Goal: Task Accomplishment & Management: Manage account settings

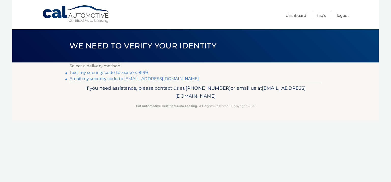
click at [123, 73] on link "Text my security code to xxx-xxx-8199" at bounding box center [108, 72] width 78 height 5
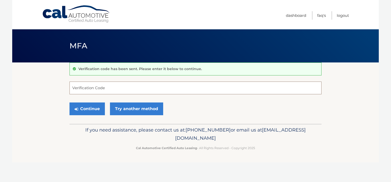
click at [118, 91] on input "Verification Code" at bounding box center [195, 87] width 252 height 13
type input "358792"
click at [89, 109] on button "Continue" at bounding box center [86, 108] width 35 height 13
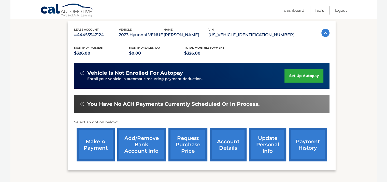
scroll to position [109, 0]
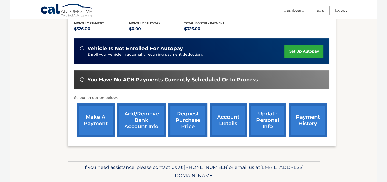
click at [99, 116] on link "make a payment" at bounding box center [96, 119] width 38 height 33
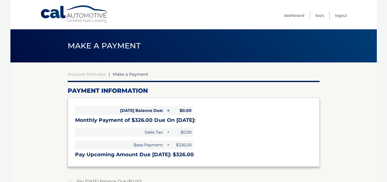
select select "ODExNmIwZWUtYzA5ZC00ZWZiLTliZDItN2NiNzFmODRlNjZk"
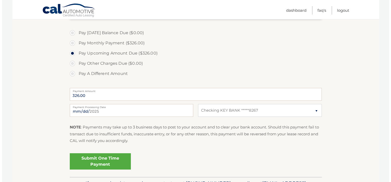
scroll to position [155, 0]
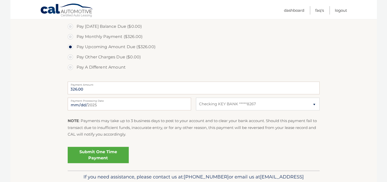
click at [84, 150] on link "Submit One Time Payment" at bounding box center [98, 155] width 61 height 16
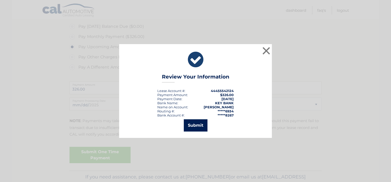
click at [184, 122] on button "Submit" at bounding box center [196, 125] width 24 height 12
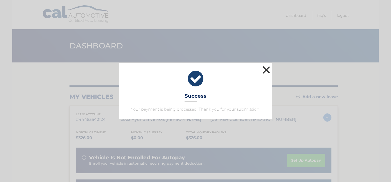
click at [266, 68] on button "×" at bounding box center [266, 70] width 10 height 10
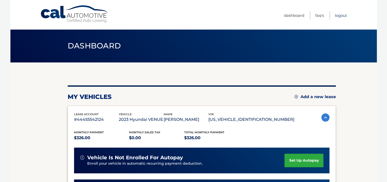
click at [345, 13] on link "Logout" at bounding box center [341, 15] width 12 height 8
